Goal: Navigation & Orientation: Find specific page/section

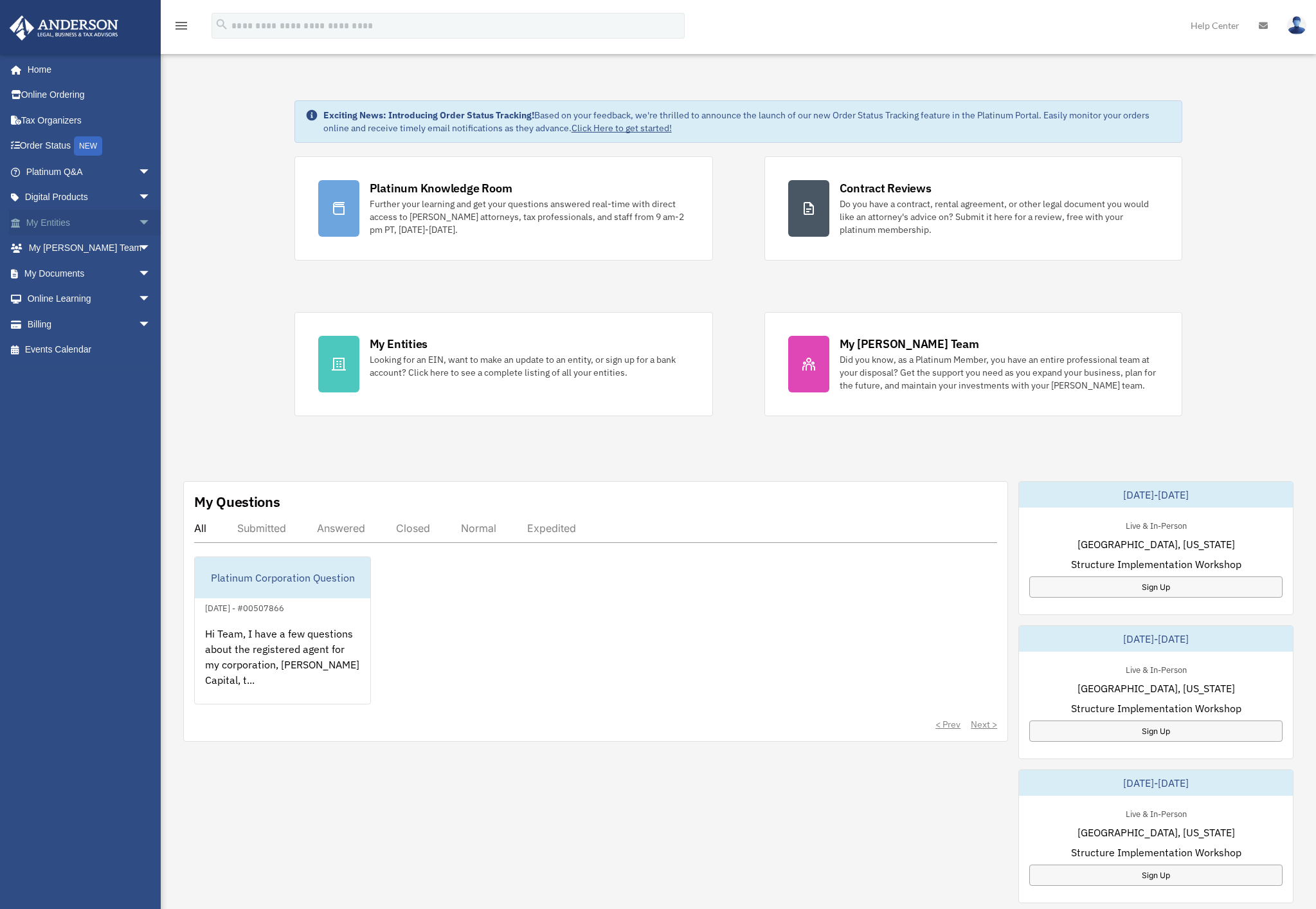
click at [138, 223] on span "arrow_drop_down" at bounding box center [151, 223] width 26 height 27
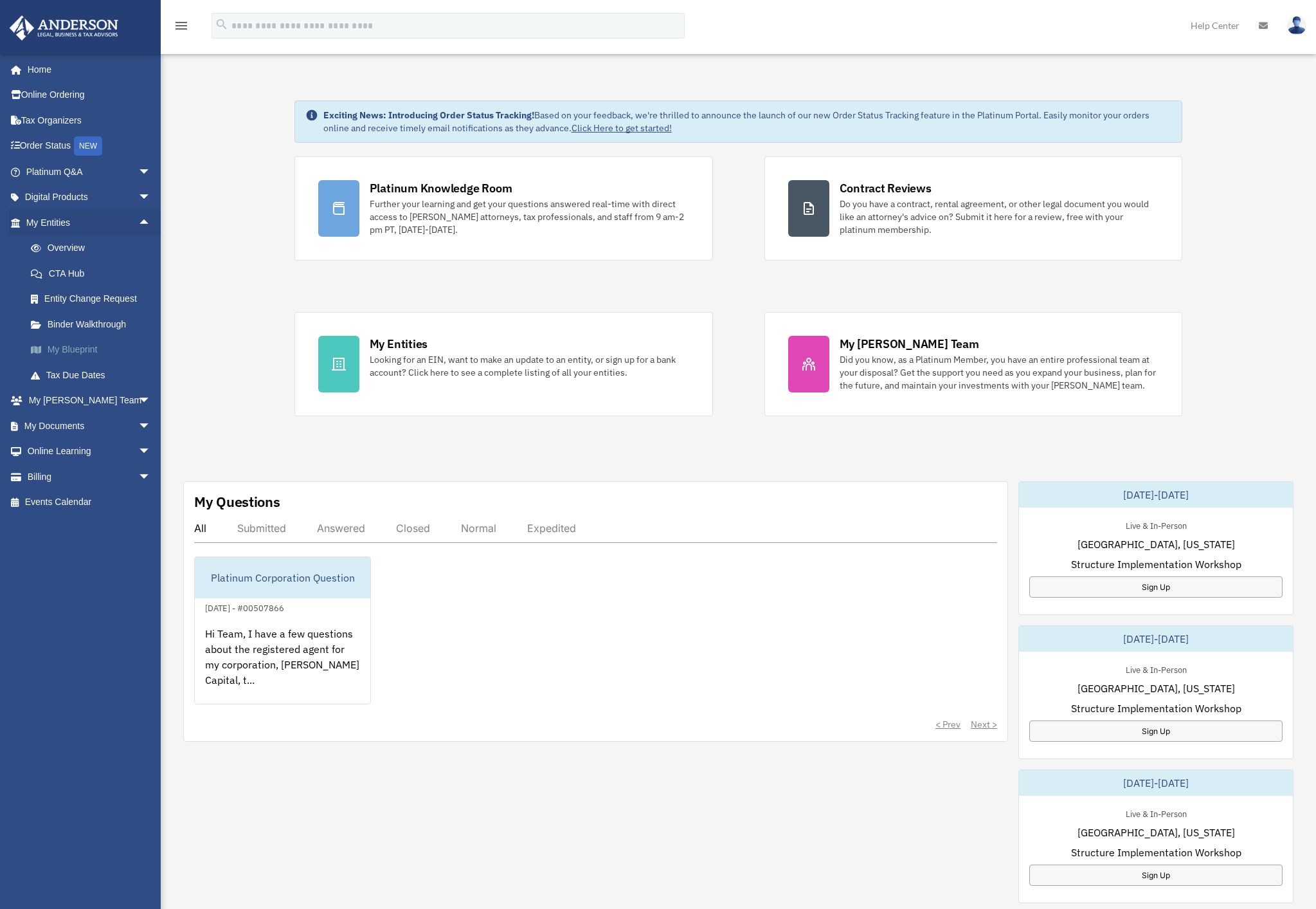
click at [84, 350] on link "My Blueprint" at bounding box center [94, 350] width 153 height 26
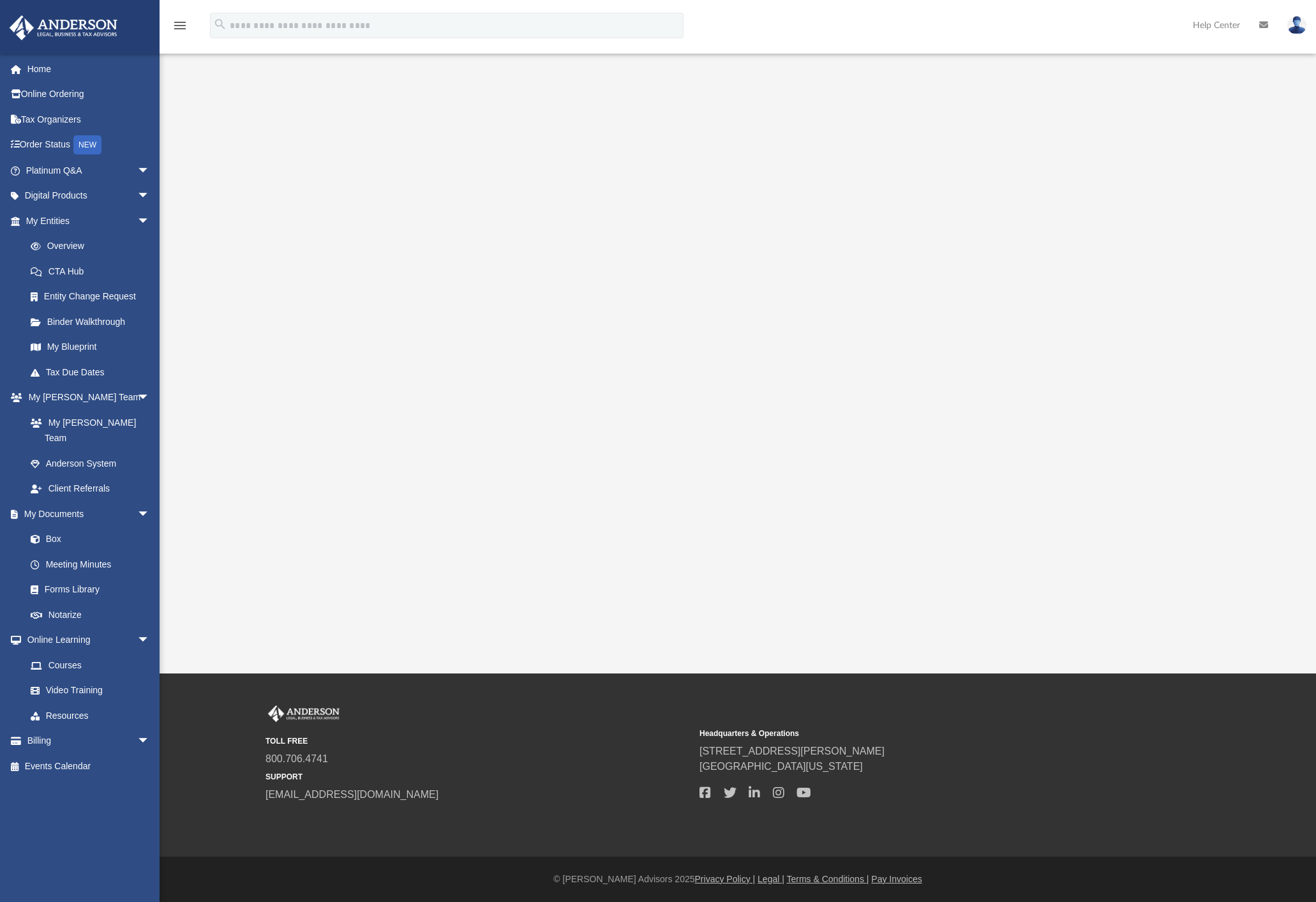
click at [241, 474] on div at bounding box center [738, 347] width 1041 height 510
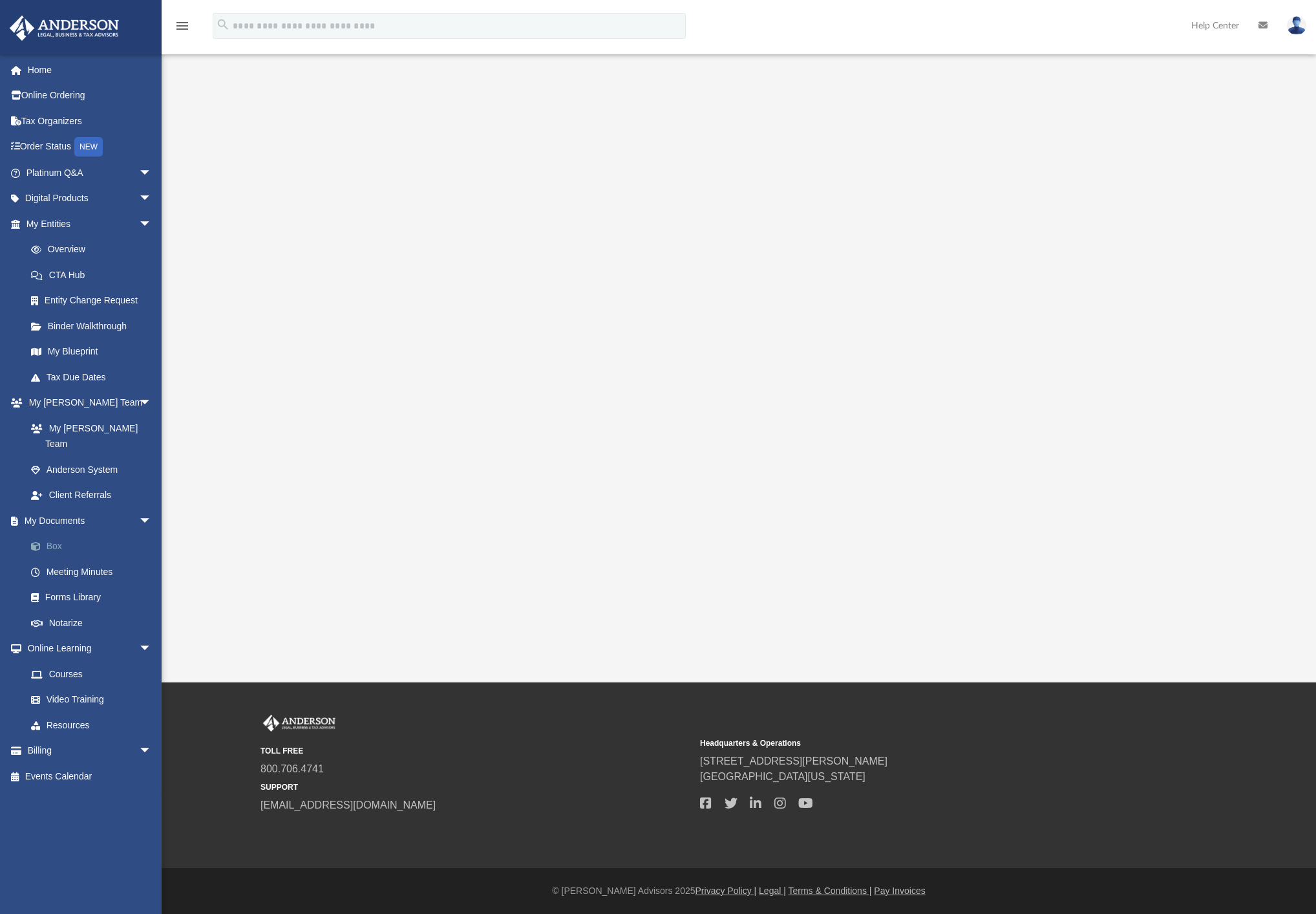
click at [53, 534] on link "Box" at bounding box center [95, 547] width 153 height 26
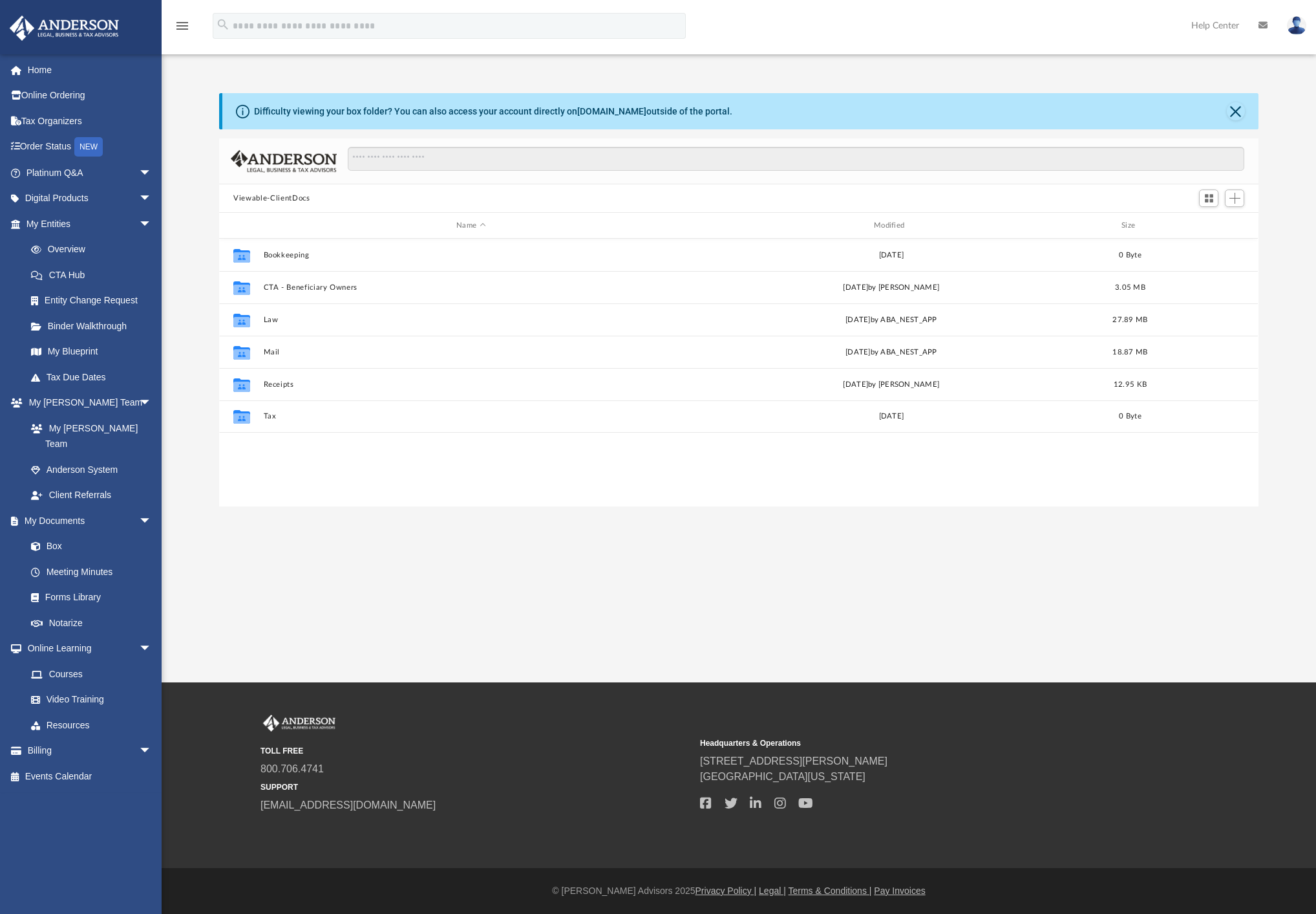
scroll to position [285, 1029]
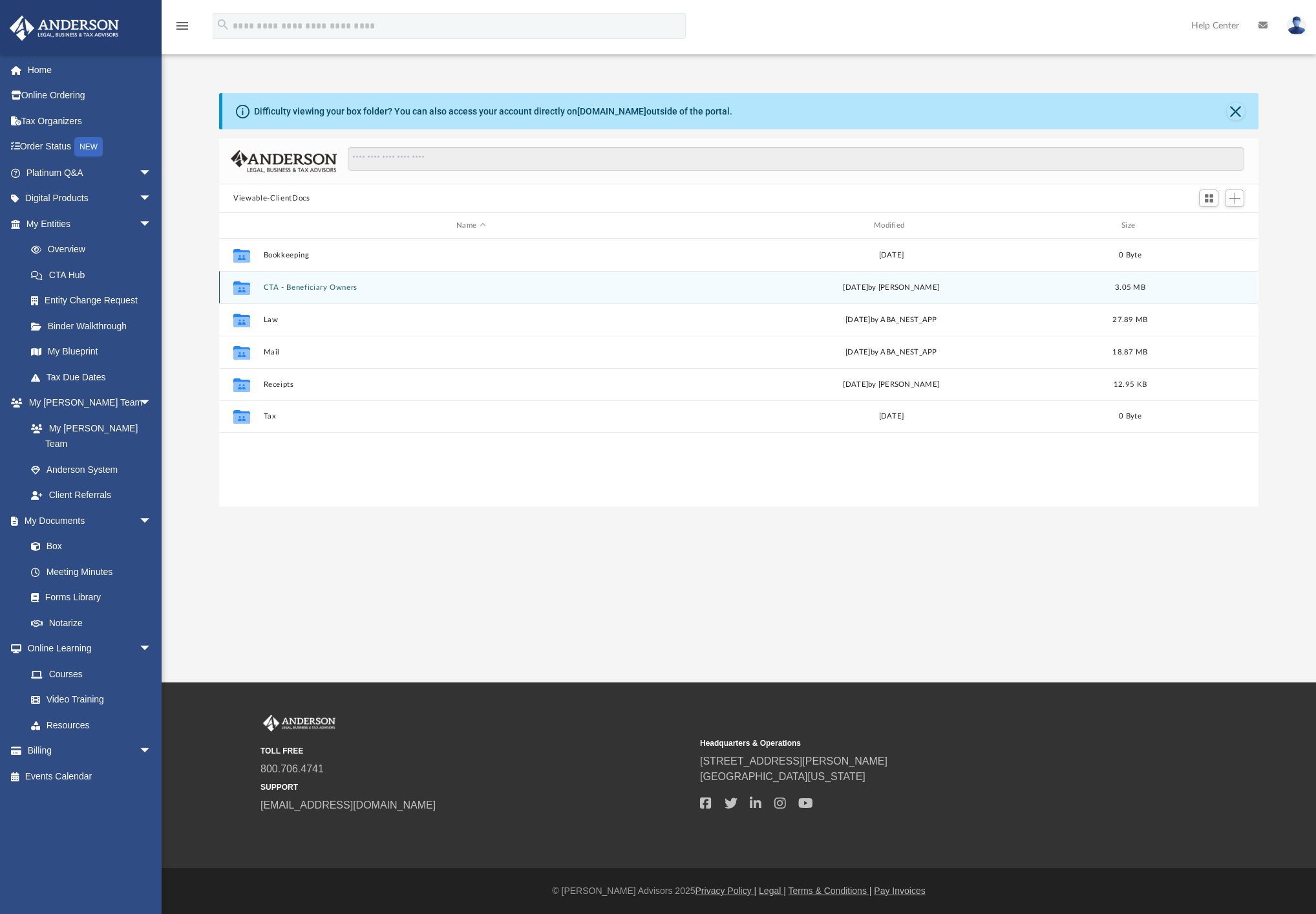
click at [308, 285] on button "CTA - Beneficiary Owners" at bounding box center [471, 288] width 415 height 9
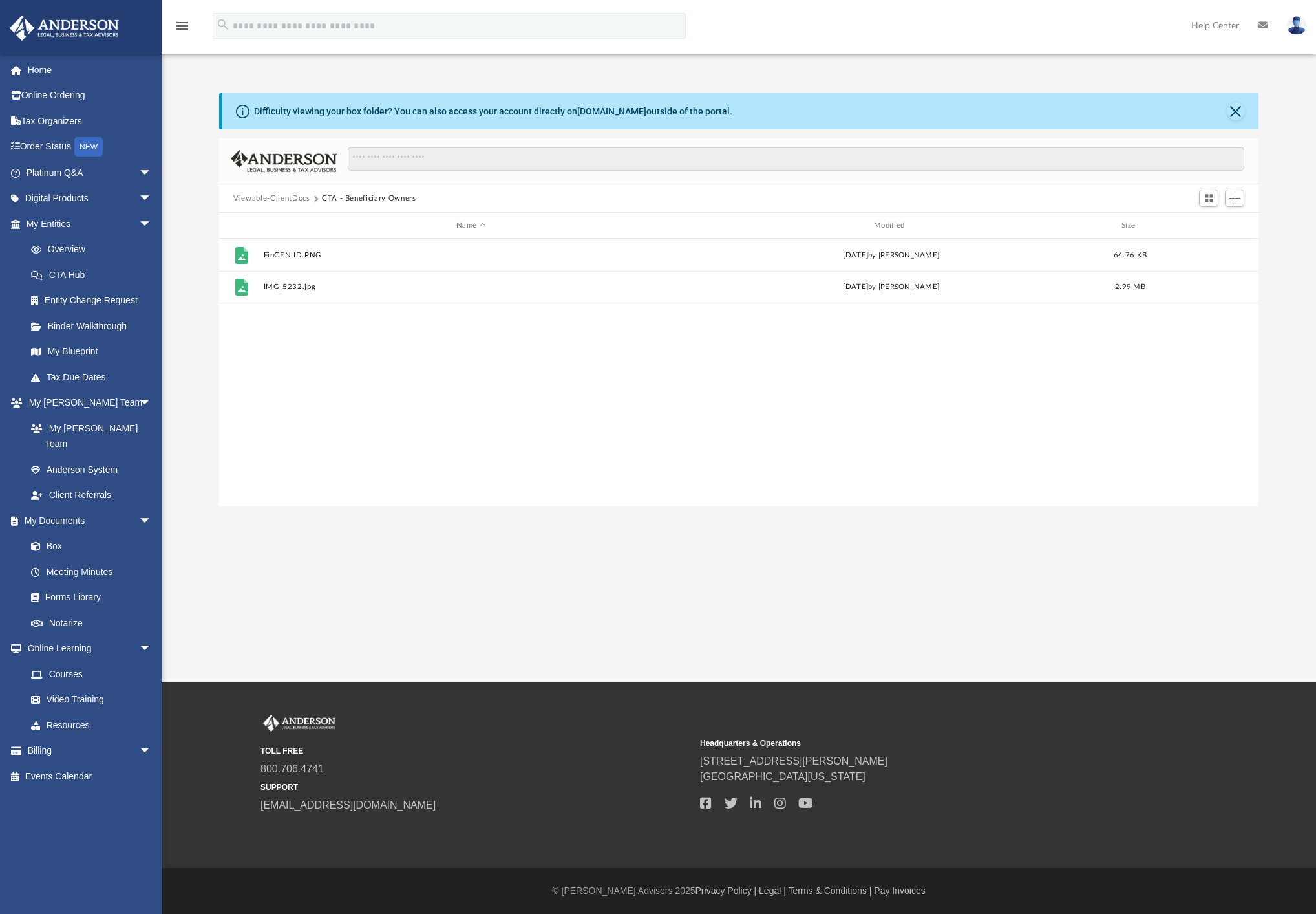
click at [293, 197] on button "Viewable-ClientDocs" at bounding box center [271, 198] width 76 height 12
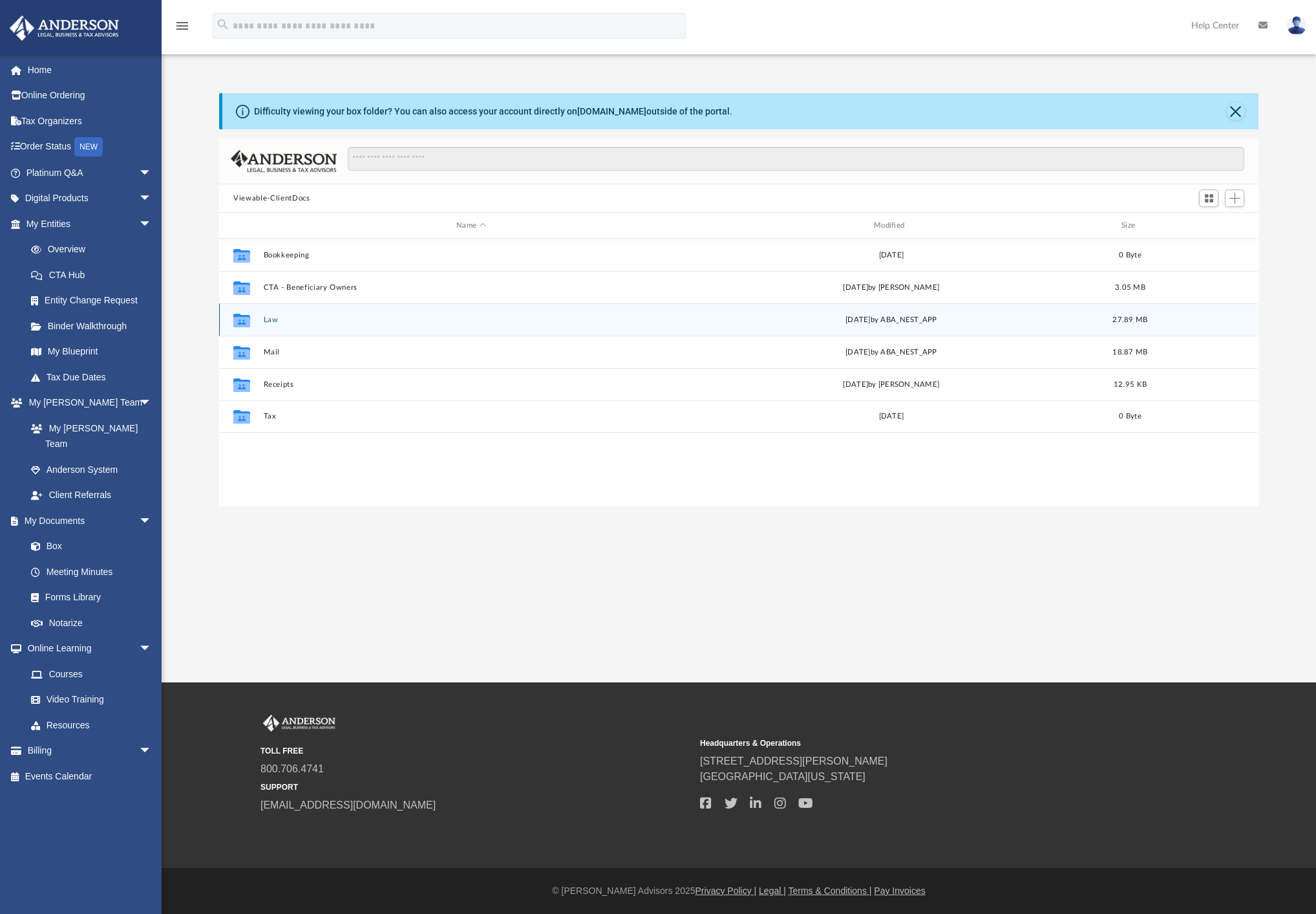
click at [269, 320] on button "Law" at bounding box center [471, 320] width 415 height 9
click at [311, 317] on button "Bukees Properties, LLC" at bounding box center [471, 320] width 415 height 9
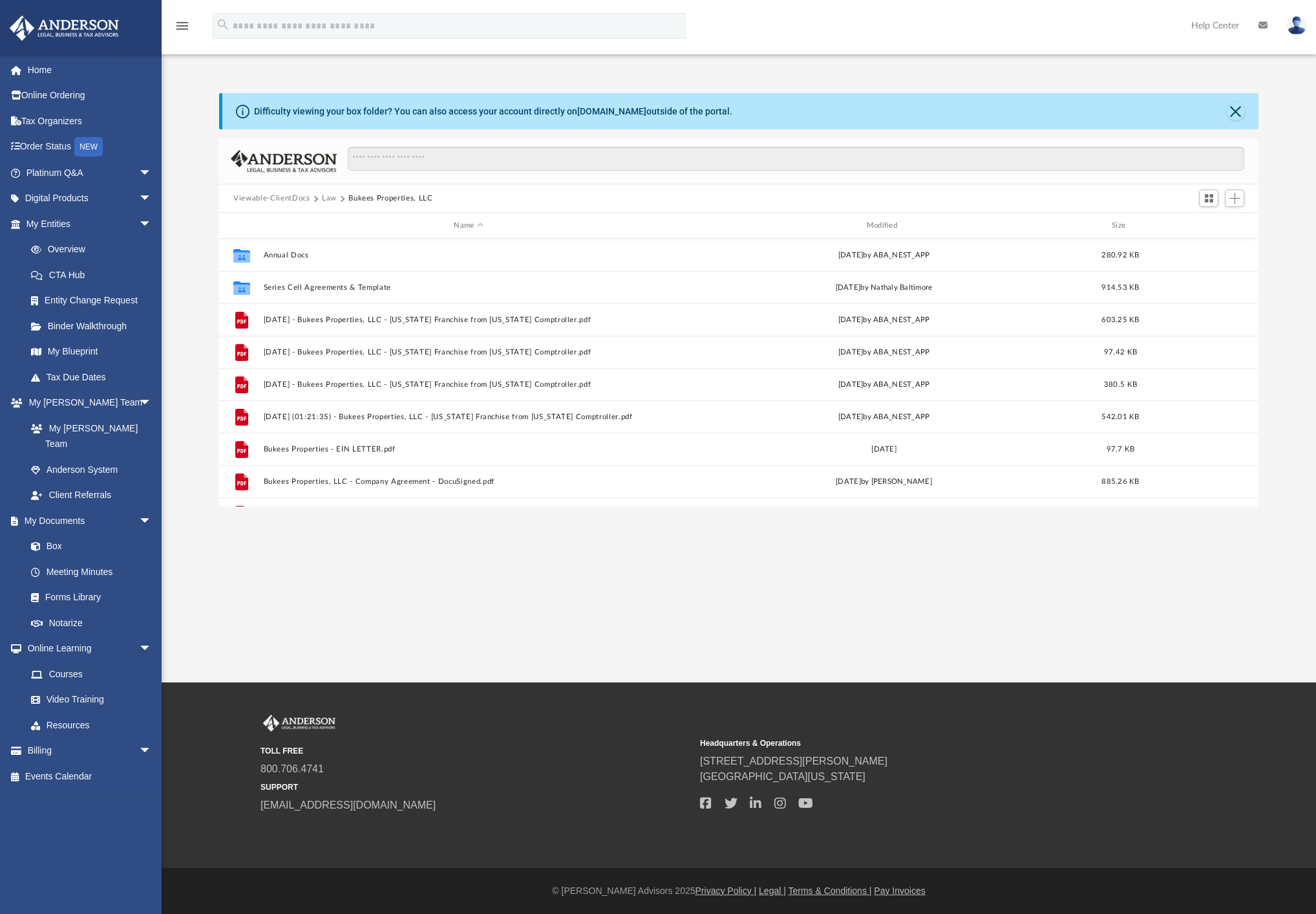
click at [329, 196] on button "Law" at bounding box center [329, 198] width 15 height 12
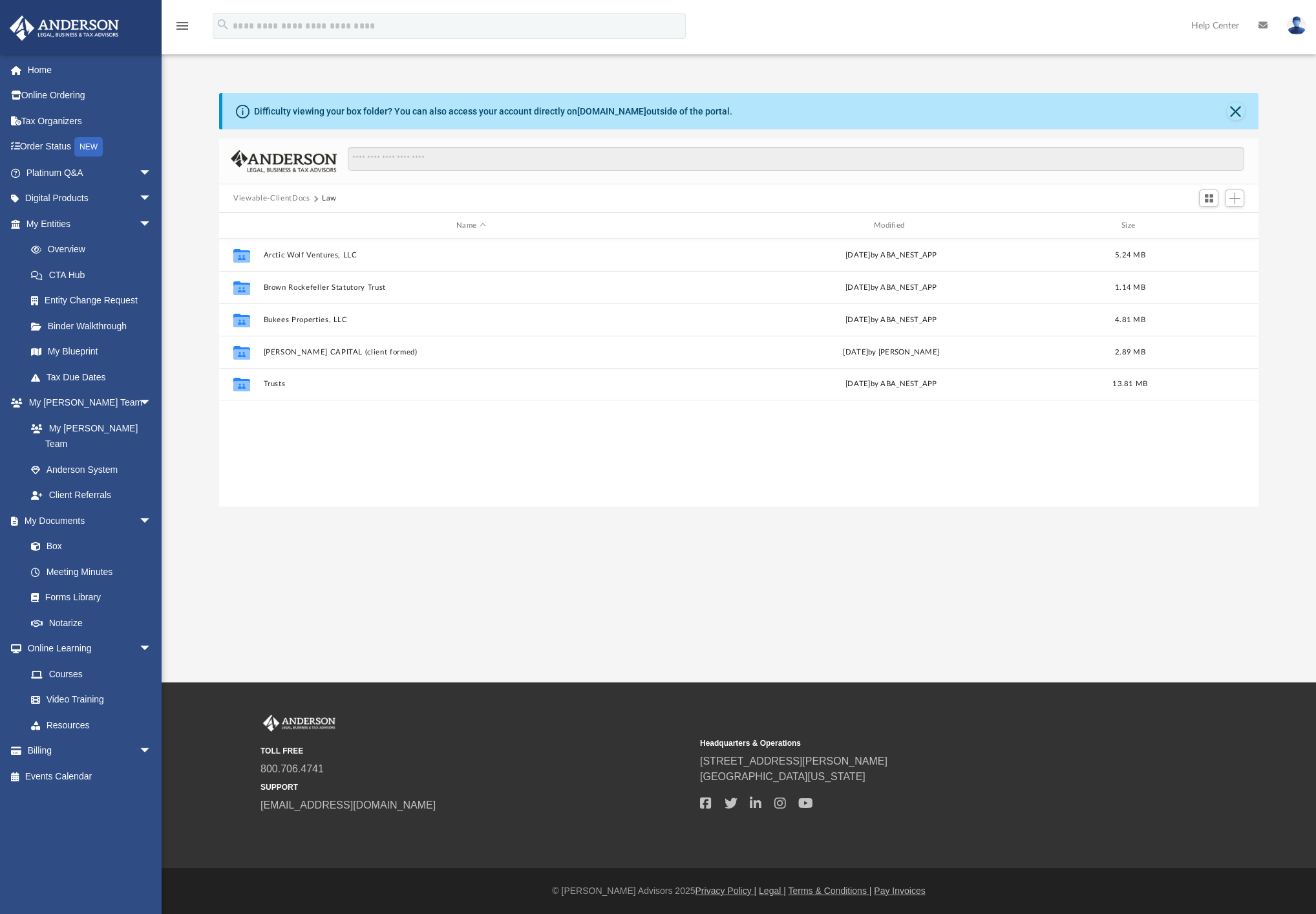
click at [299, 196] on button "Viewable-ClientDocs" at bounding box center [271, 198] width 76 height 12
click at [305, 83] on div "Difficulty viewing your box folder? You can also access your account directly o…" at bounding box center [738, 286] width 1155 height 440
